Goal: Navigation & Orientation: Find specific page/section

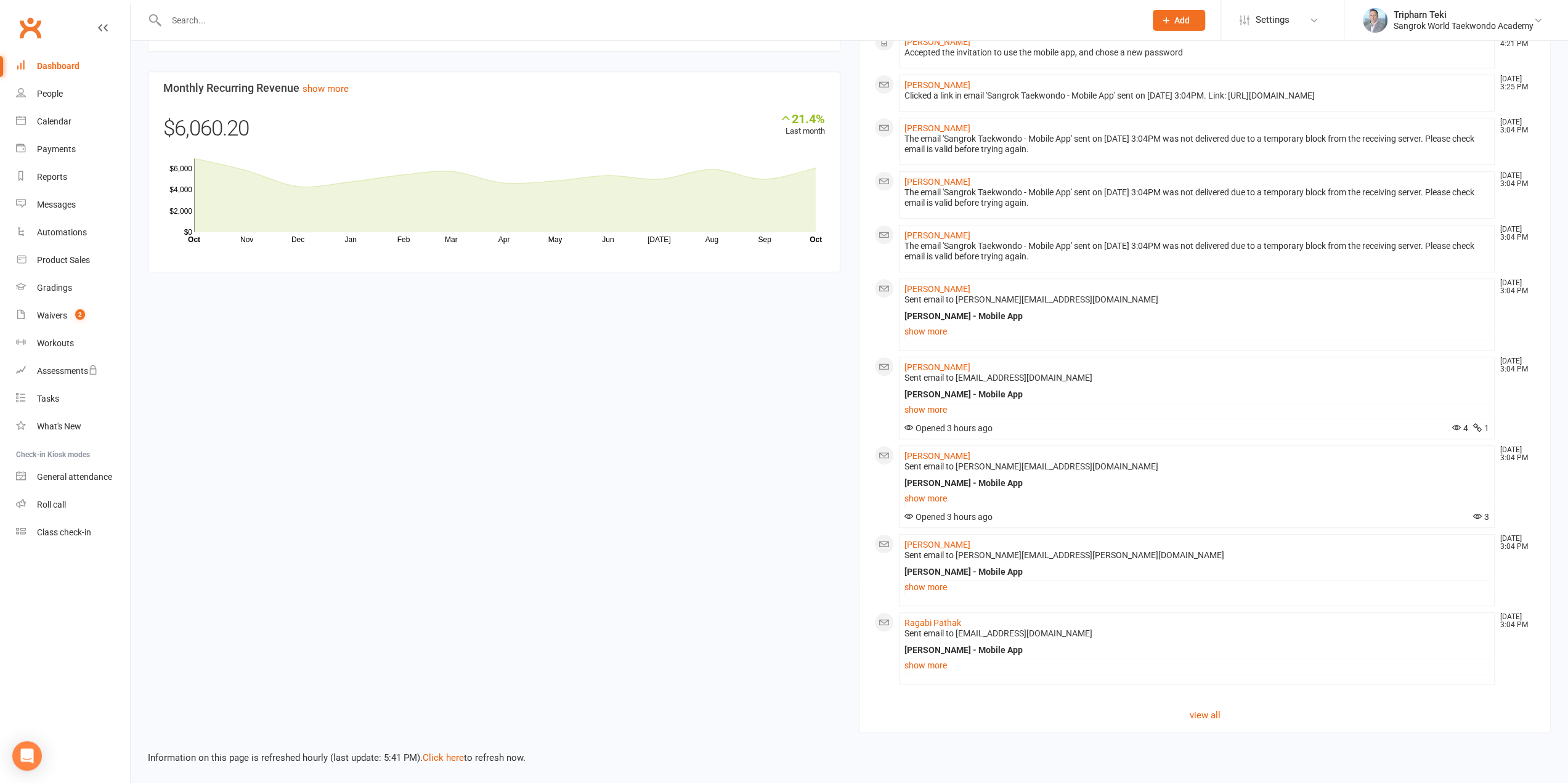
scroll to position [667, 0]
click at [1212, 719] on link "view all" at bounding box center [1205, 715] width 661 height 15
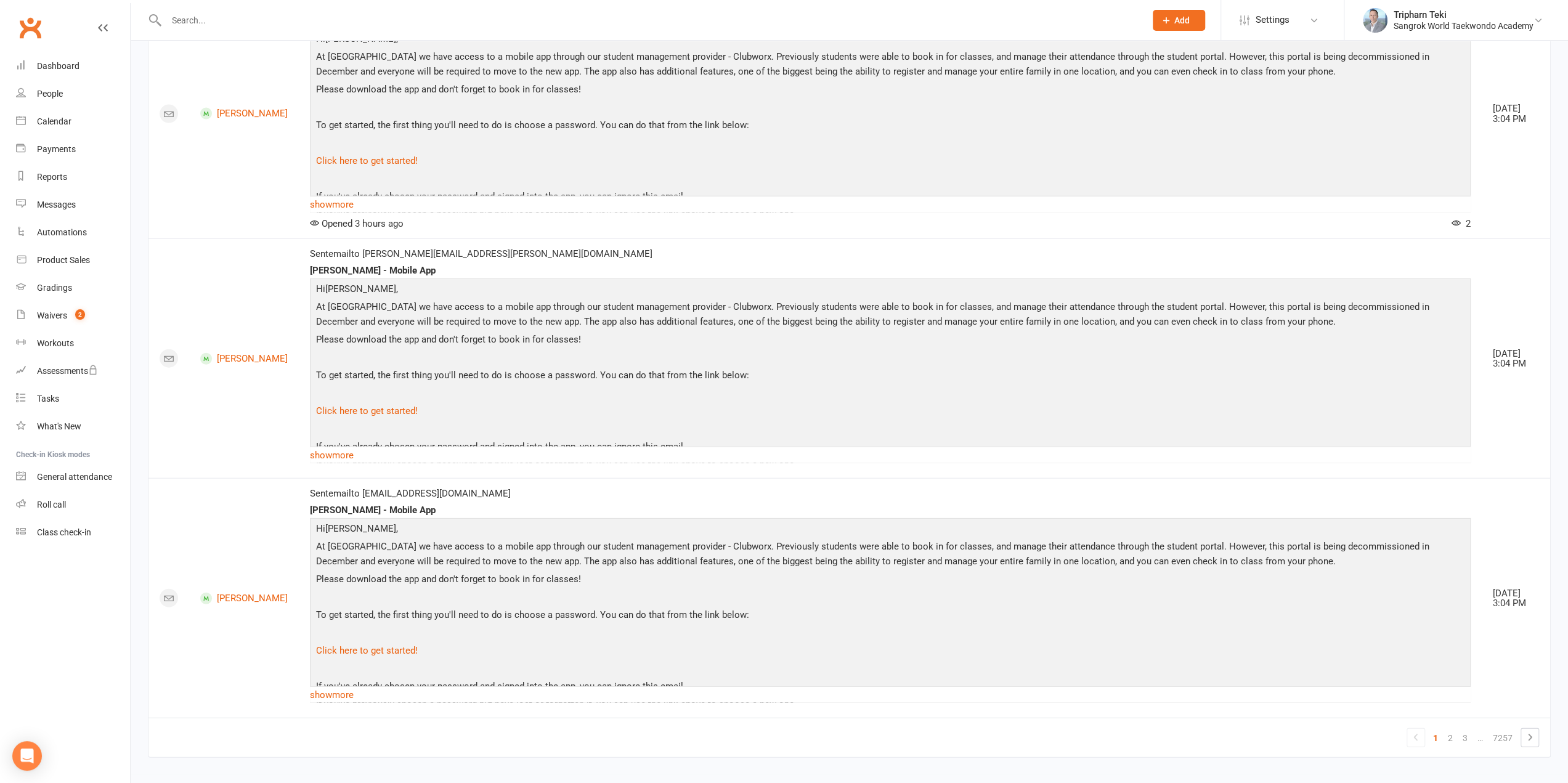
scroll to position [2816, 0]
click at [28, 66] on link "Dashboard" at bounding box center [73, 66] width 114 height 28
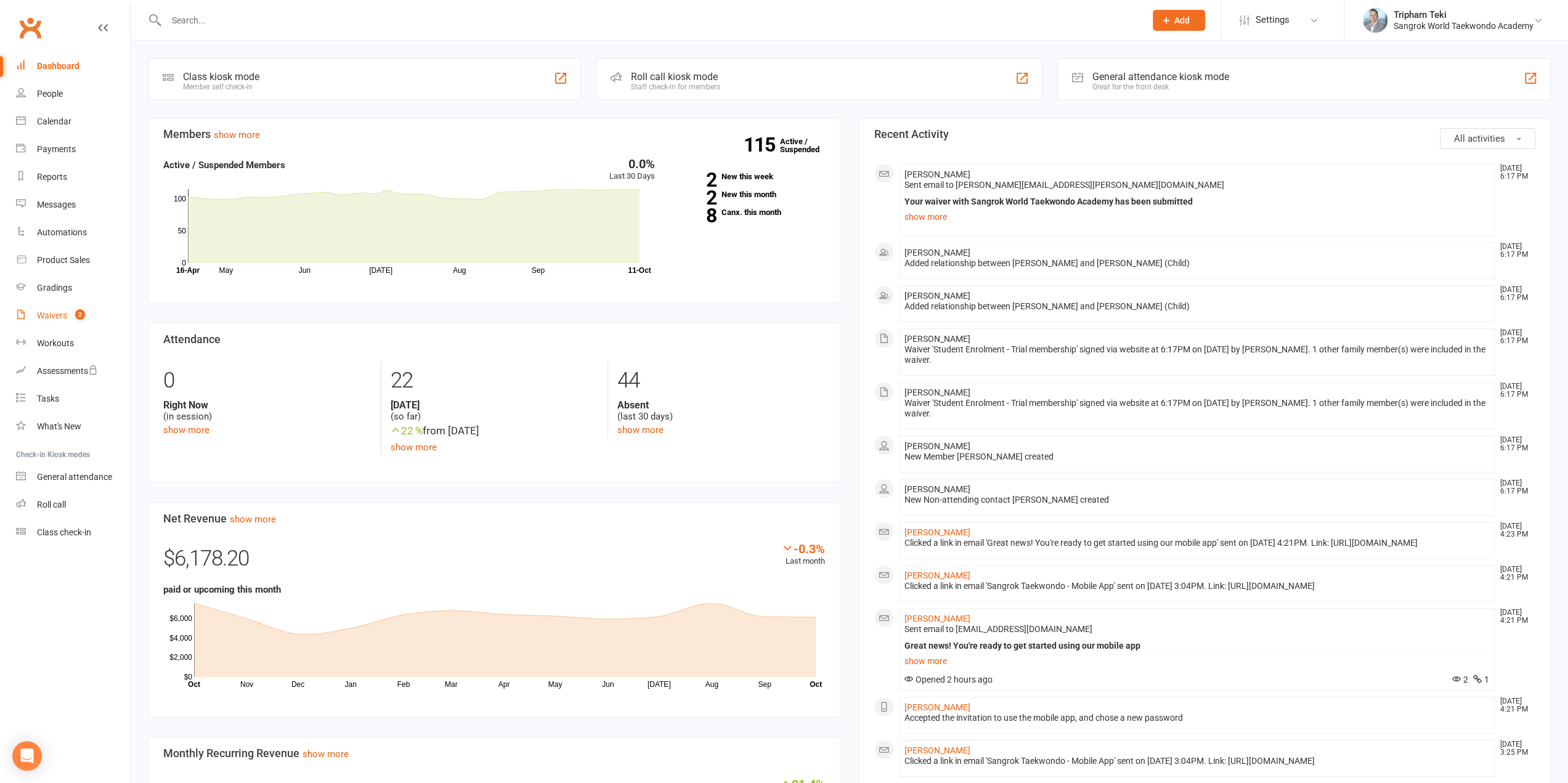
click at [60, 321] on link "Waivers 2" at bounding box center [73, 316] width 114 height 28
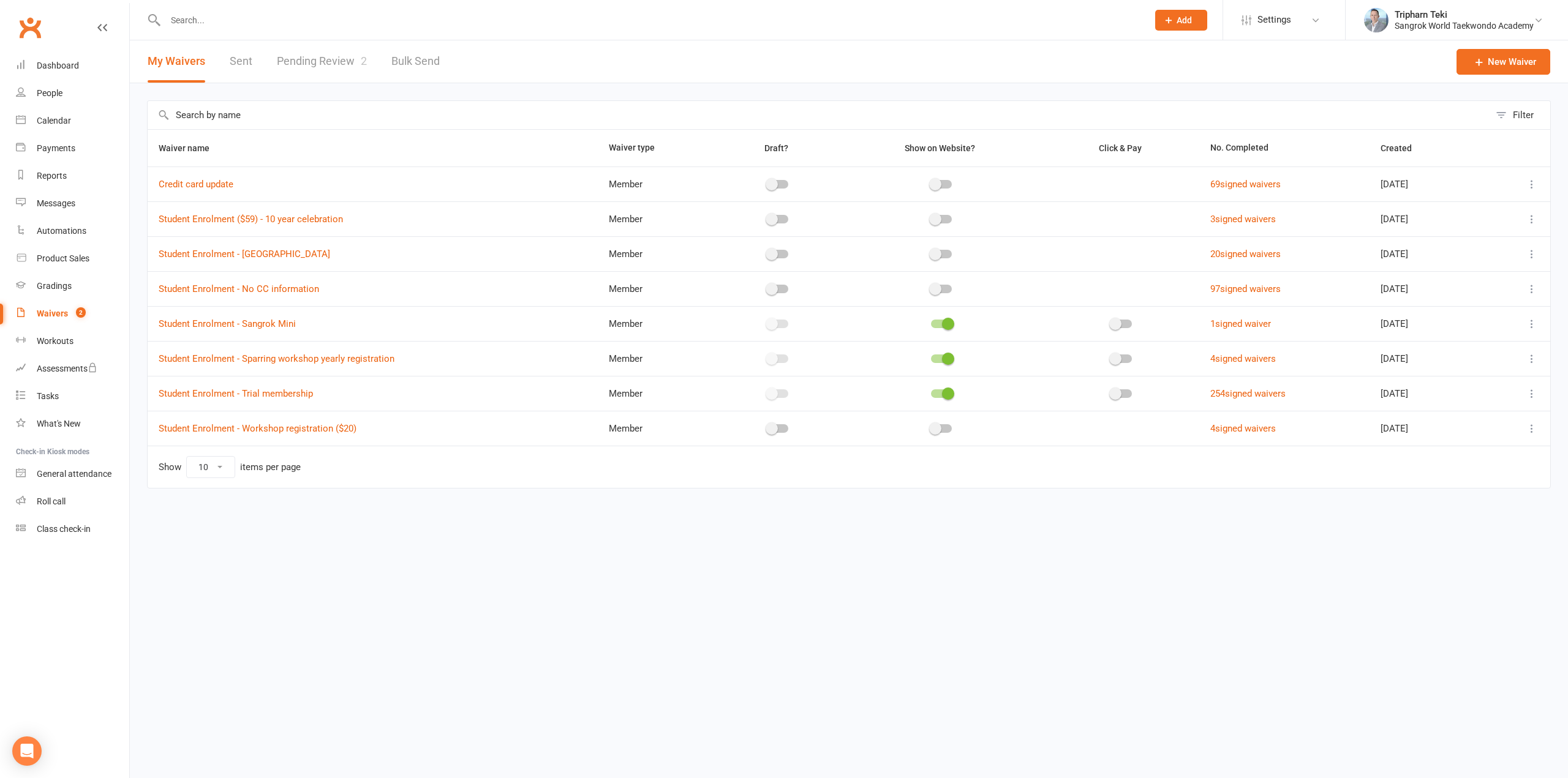
click at [329, 63] on link "Pending Review 2" at bounding box center [321, 61] width 90 height 42
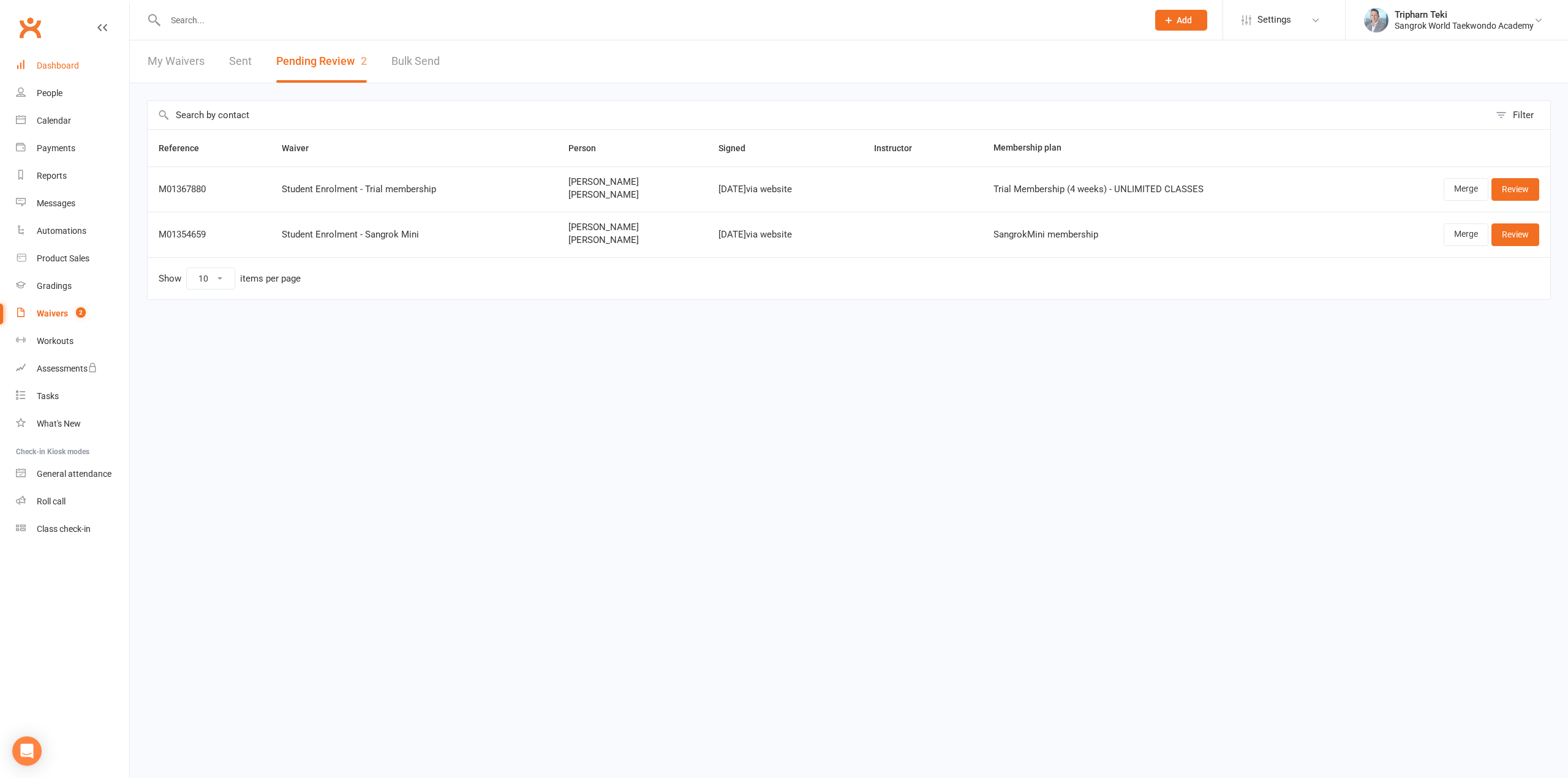
click at [54, 72] on link "Dashboard" at bounding box center [72, 66] width 113 height 28
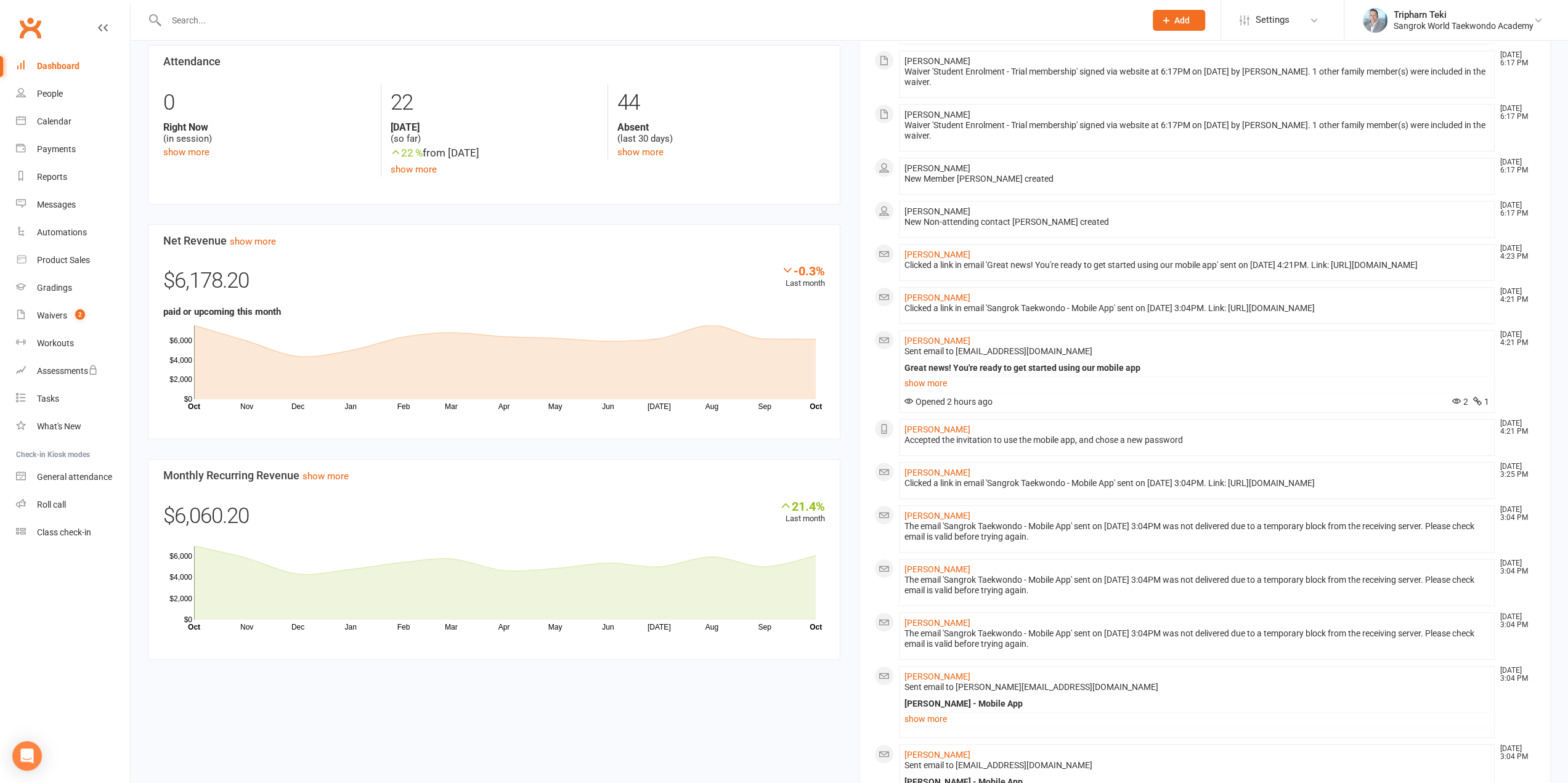
scroll to position [308, 0]
